Goal: Task Accomplishment & Management: Complete application form

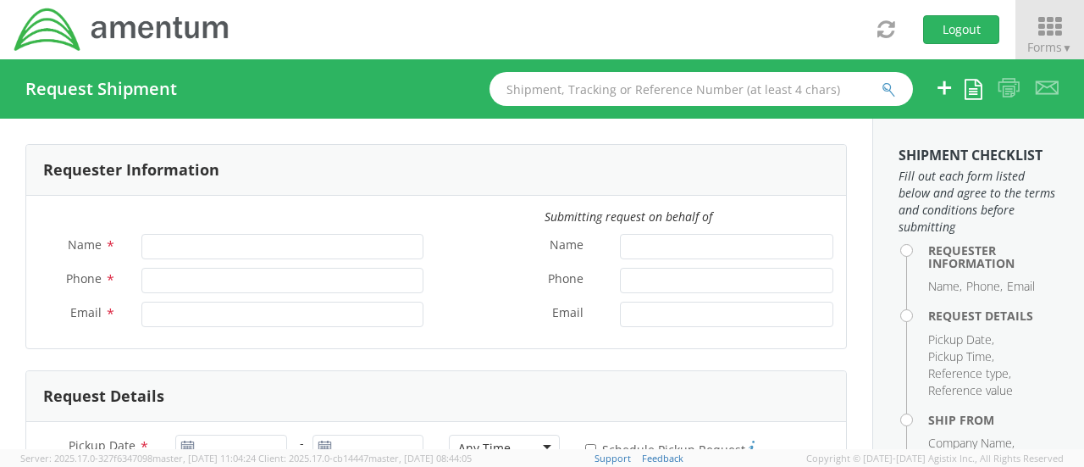
type input "[PERSON_NAME]"
type input "806182242"
type input "[PERSON_NAME][EMAIL_ADDRESS][PERSON_NAME][DOMAIN_NAME]"
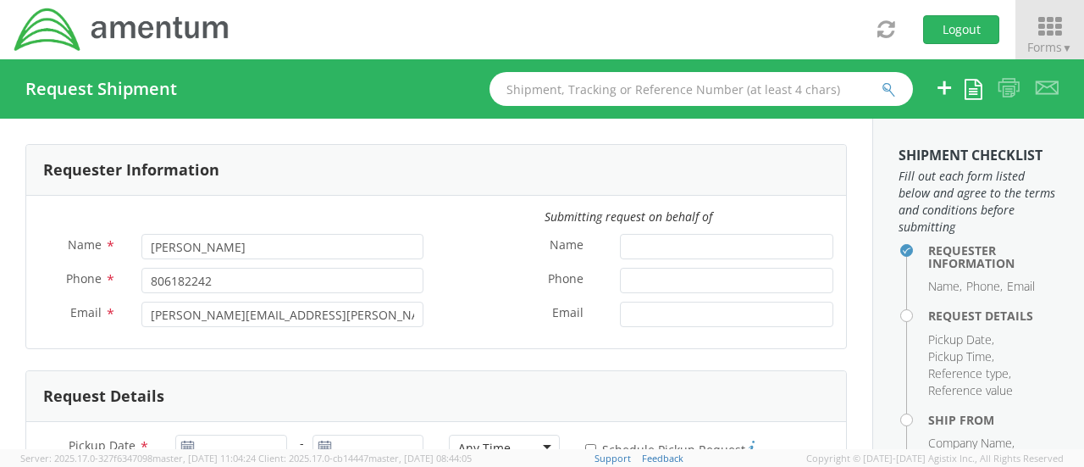
click at [1044, 28] on icon at bounding box center [1049, 27] width 79 height 24
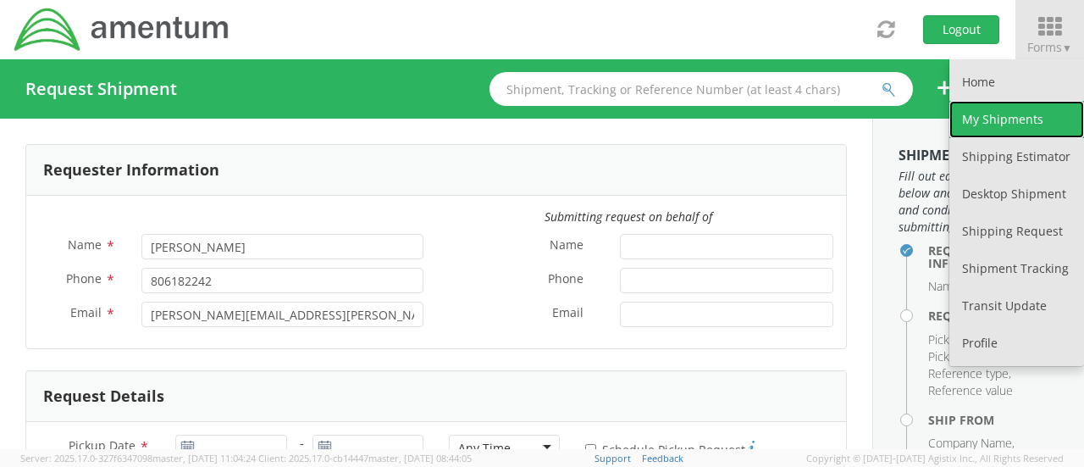
click at [1024, 111] on link "My Shipments" at bounding box center [1016, 119] width 135 height 37
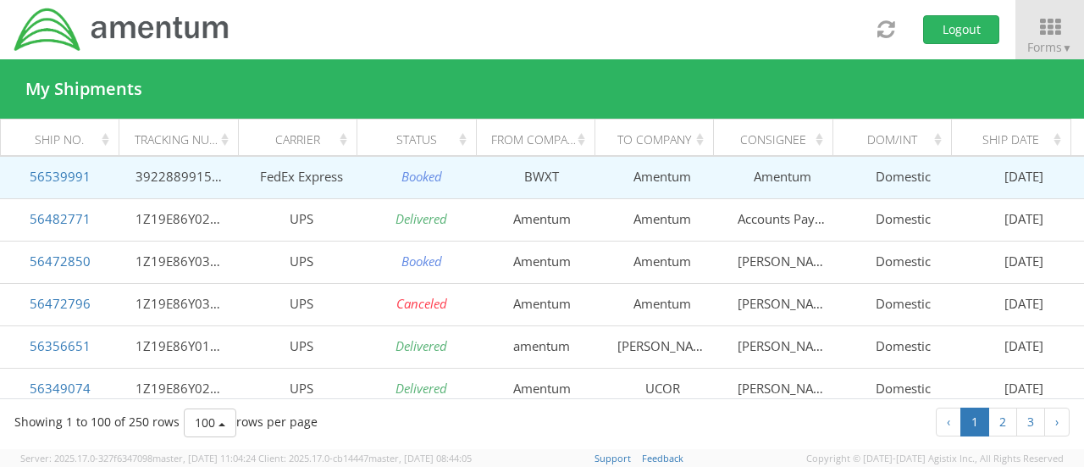
click at [420, 179] on icon "Booked" at bounding box center [421, 176] width 41 height 17
click at [76, 172] on link "56539991" at bounding box center [60, 176] width 61 height 17
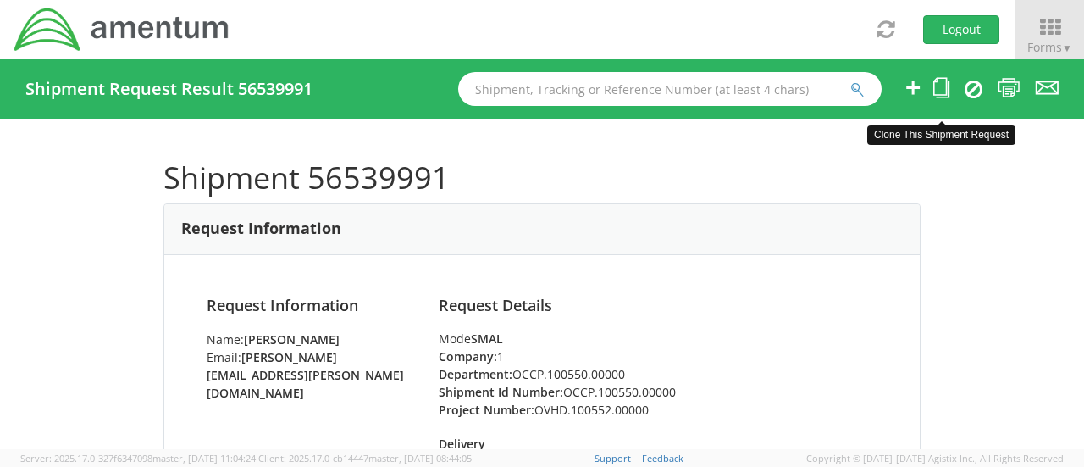
click at [938, 90] on icon at bounding box center [941, 87] width 16 height 21
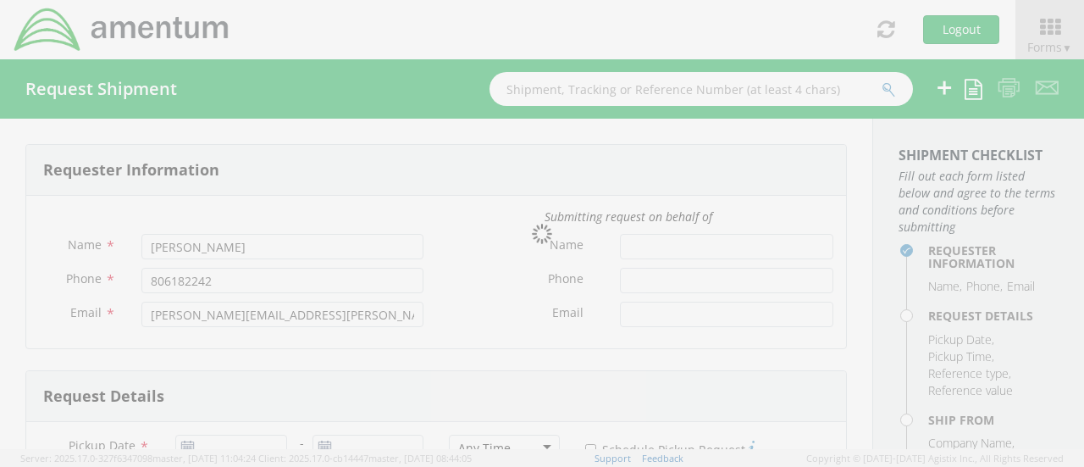
type input "[DATE]"
type input "OCCP.100550.00000"
select select
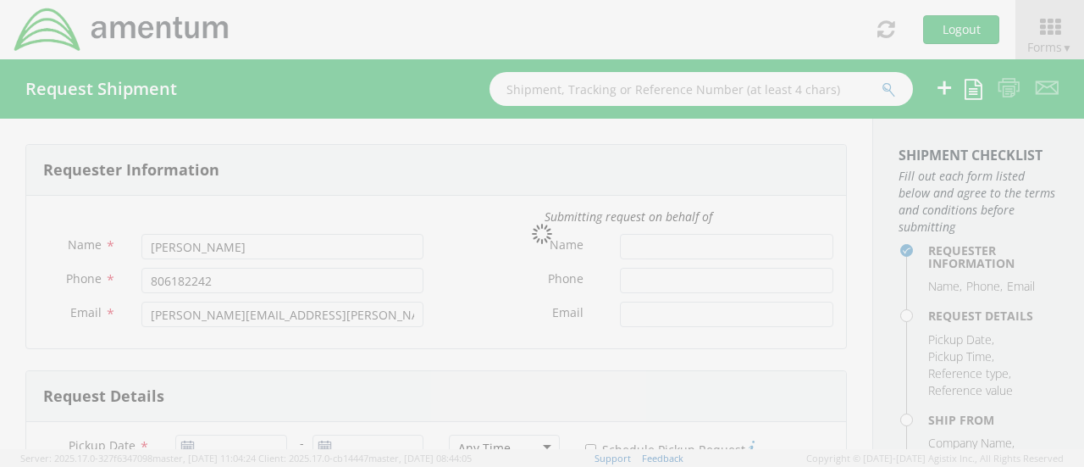
type input "BWXT"
type input "[STREET_ADDRESS]"
type input "Suite 600"
type input "Charlotte"
type input "28277"
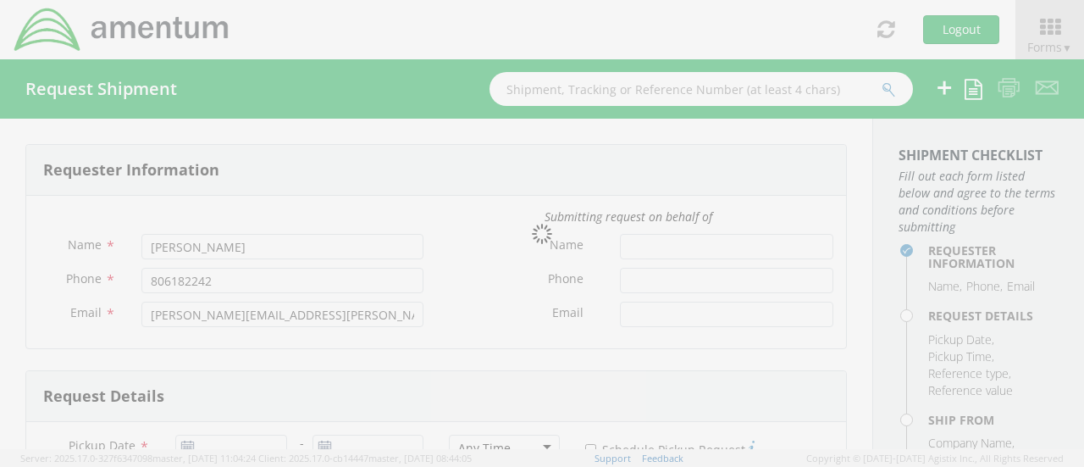
type input "[PERSON_NAME]"
type input "8652421635"
select select
type input "Amentum"
type input "[STREET_ADDRESS][PERSON_NAME]"
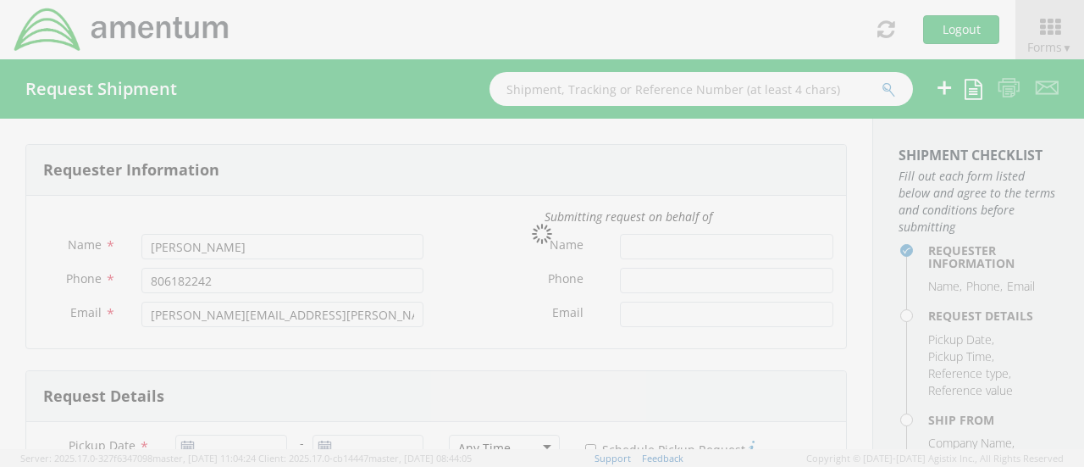
type input "aiken"
type input "29801"
type input "Amentum"
type input "8036182242"
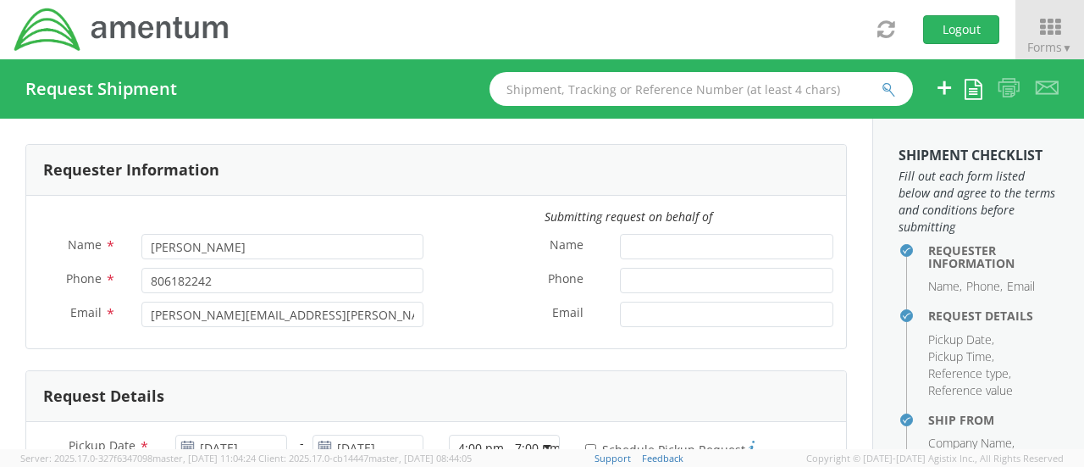
select select "OVHD.100552.00000"
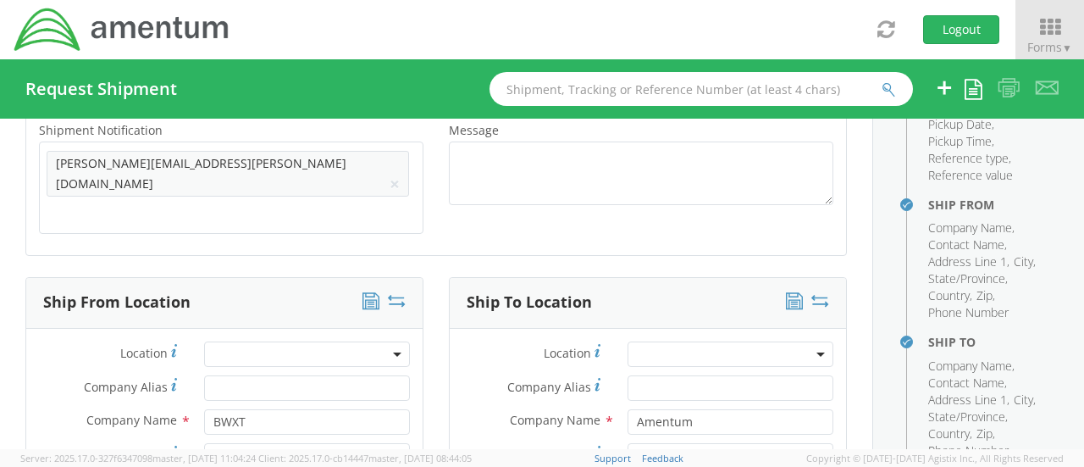
scroll to position [681, 0]
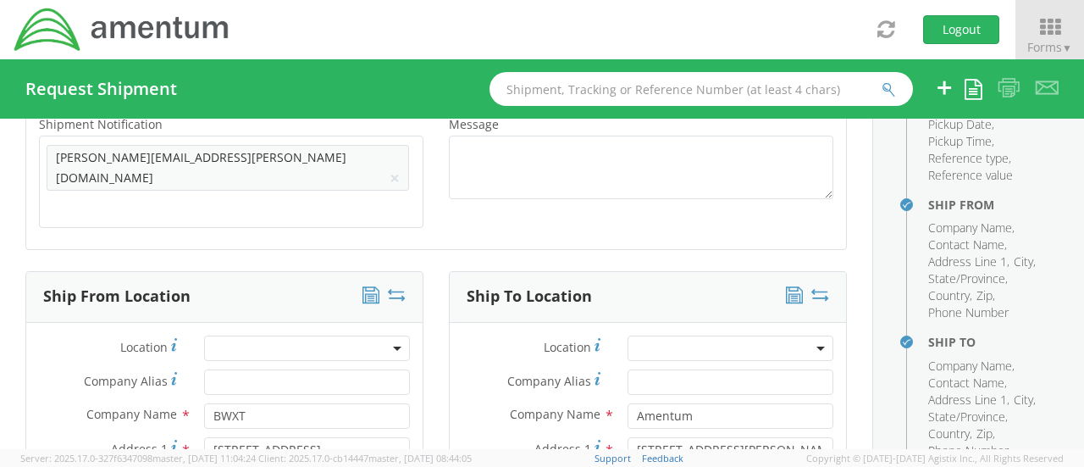
click at [393, 286] on icon at bounding box center [397, 294] width 18 height 17
type input "Amentum"
type input "[STREET_ADDRESS][PERSON_NAME]"
type input "aiken"
type input "29801"
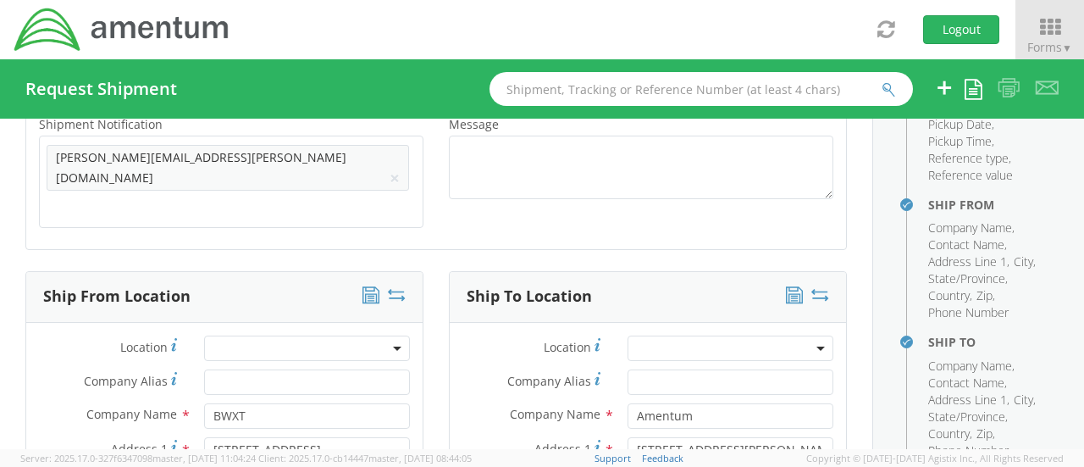
type input "Amentum"
type input "8036182242"
type input "BWXT"
type input "[STREET_ADDRESS]"
type input "Suite 600"
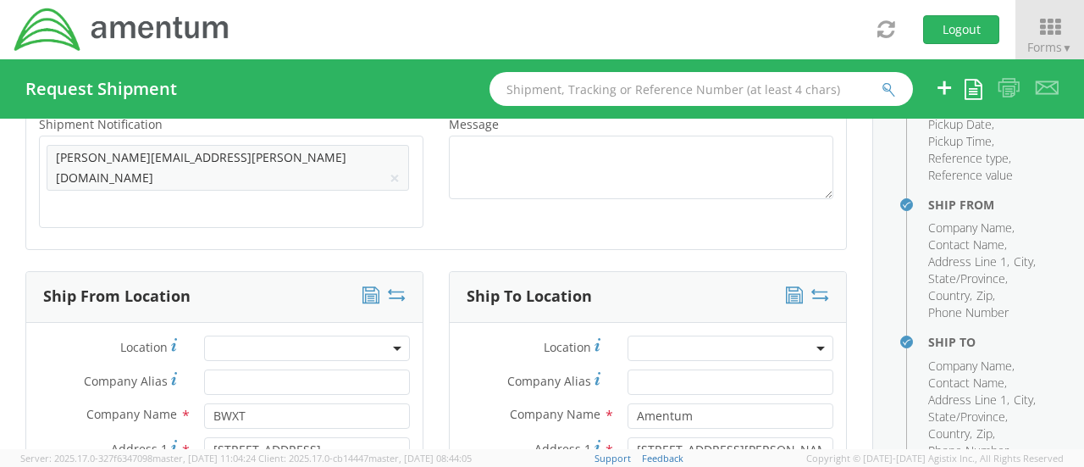
type input "Charlotte"
type input "28277"
type input "[PERSON_NAME]"
type input "8652421635"
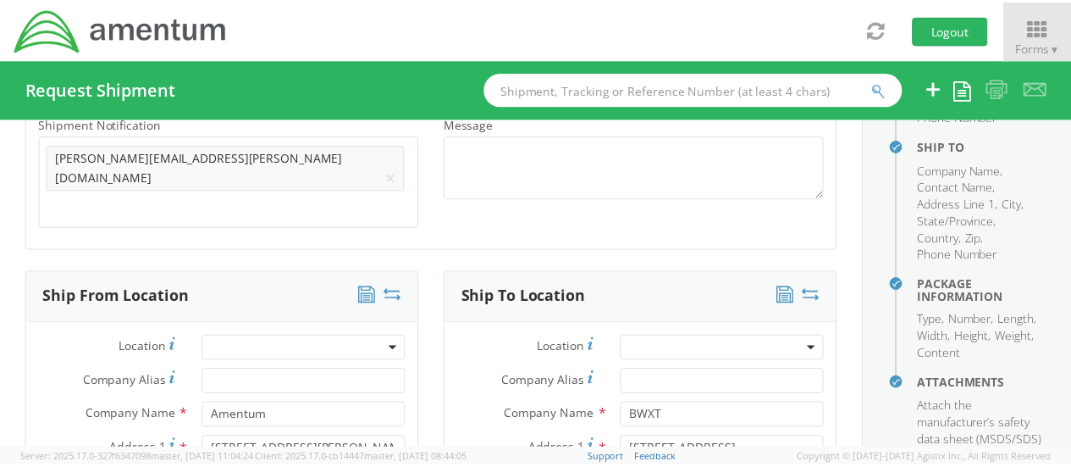
scroll to position [584, 0]
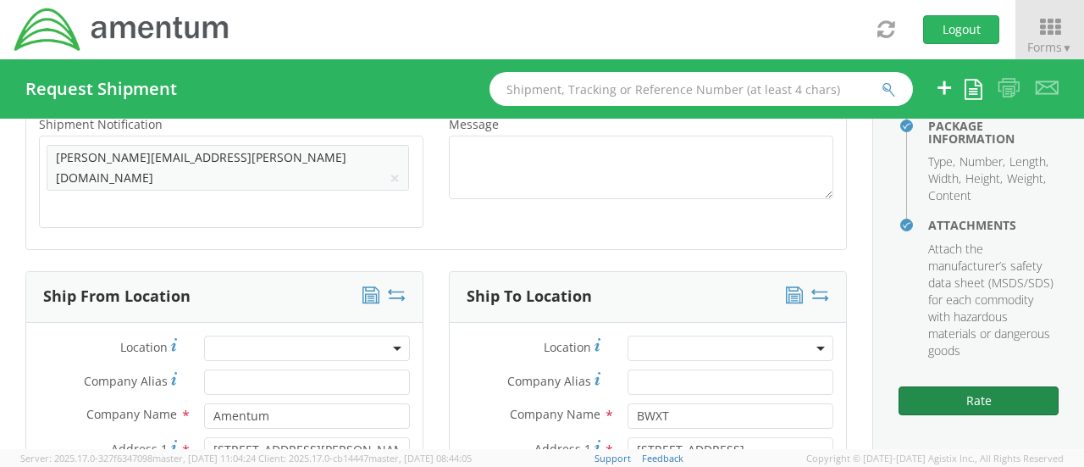
click at [977, 401] on button "Rate" at bounding box center [979, 400] width 160 height 29
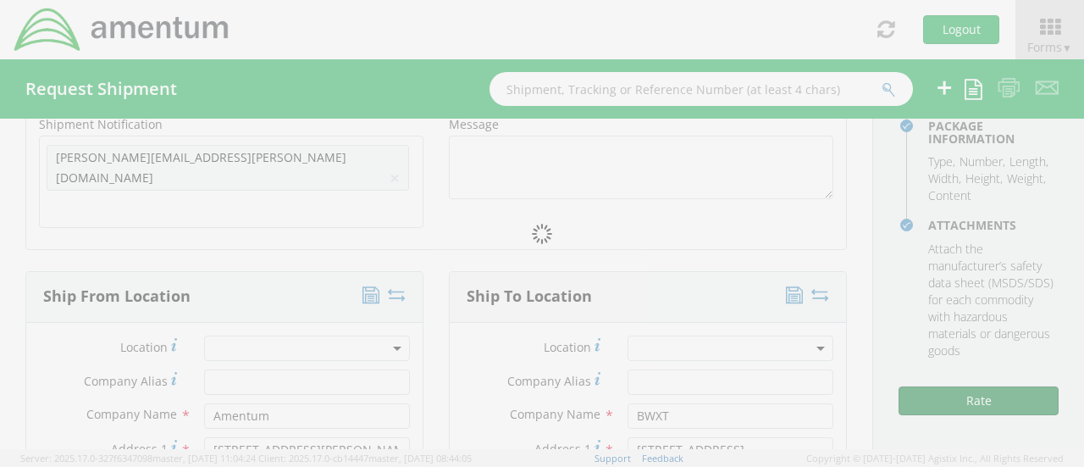
click at [977, 401] on div at bounding box center [542, 233] width 1084 height 467
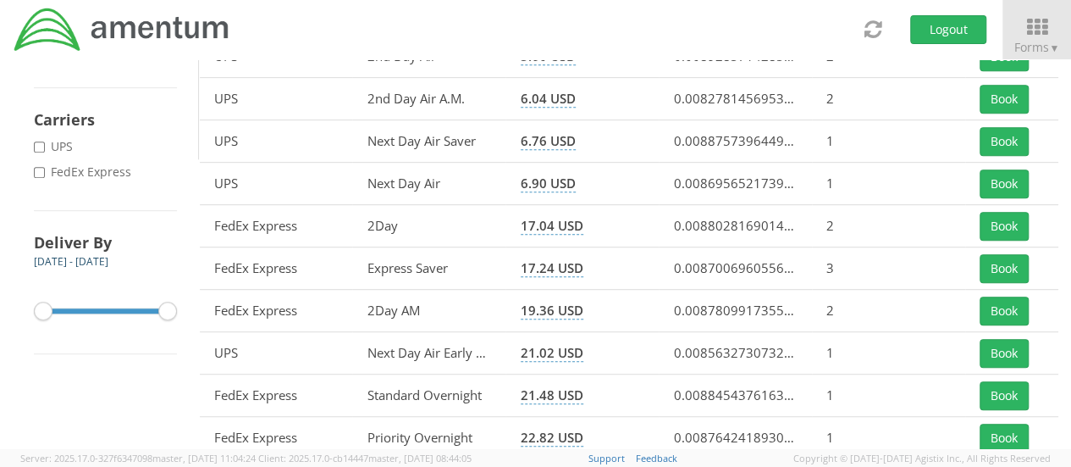
scroll to position [323, 0]
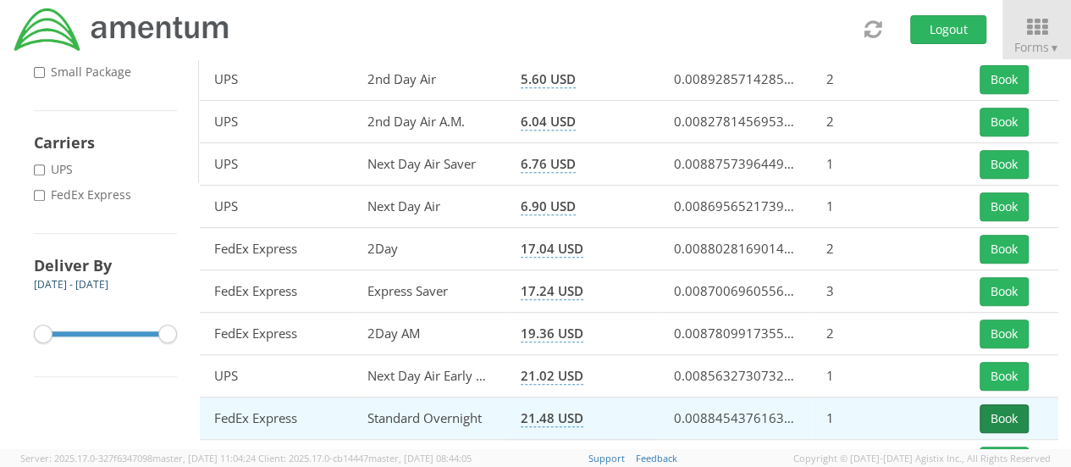
click at [994, 417] on button "Book" at bounding box center [1004, 418] width 49 height 29
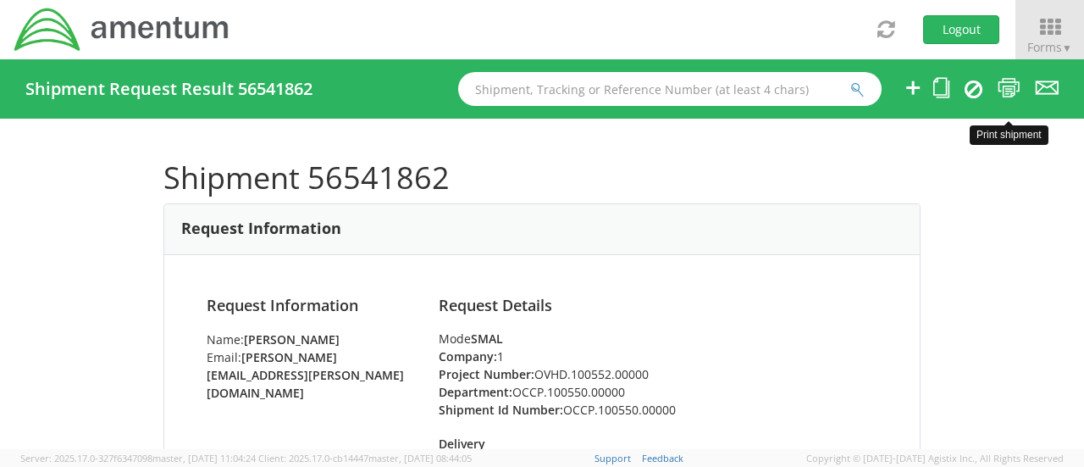
click at [1010, 87] on icon at bounding box center [1009, 87] width 23 height 21
